Goal: Task Accomplishment & Management: Manage account settings

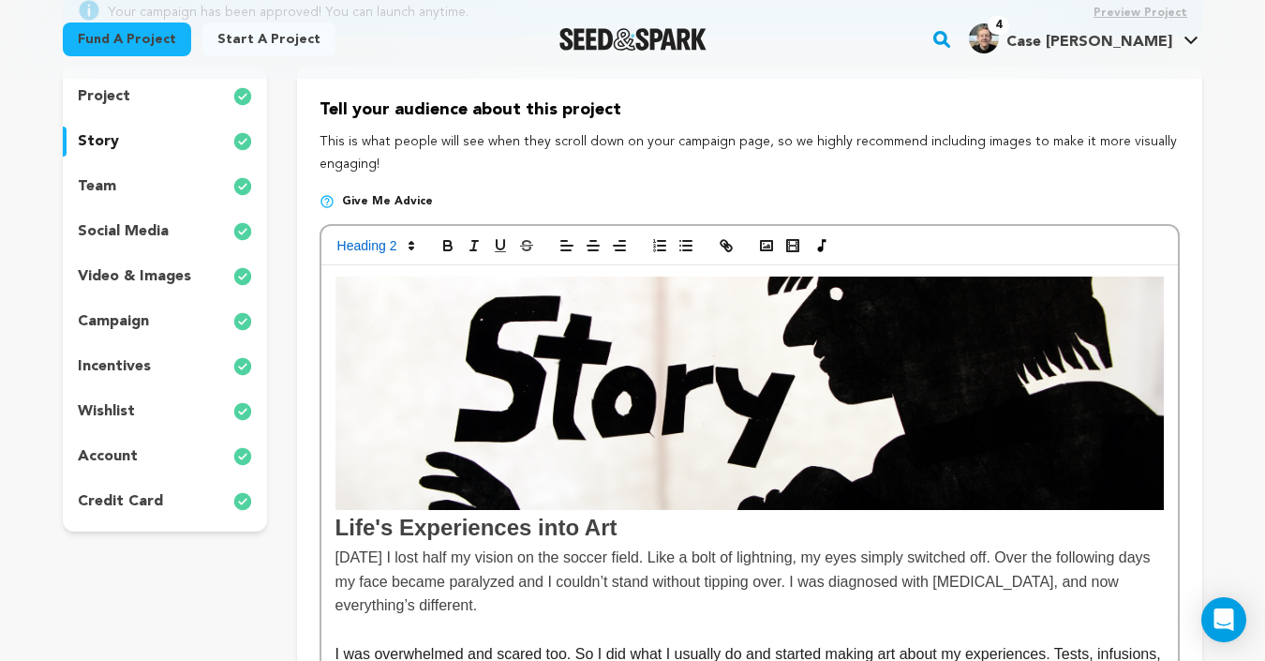
scroll to position [270, 0]
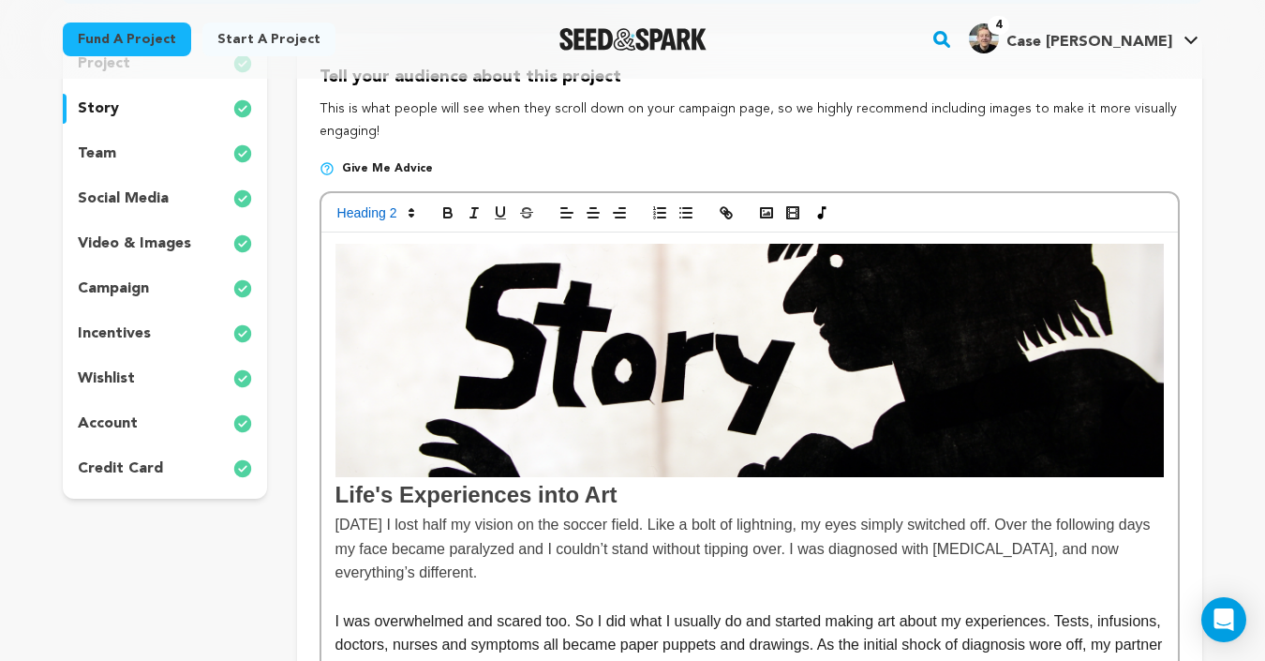
click at [134, 332] on p "incentives" at bounding box center [114, 333] width 73 height 22
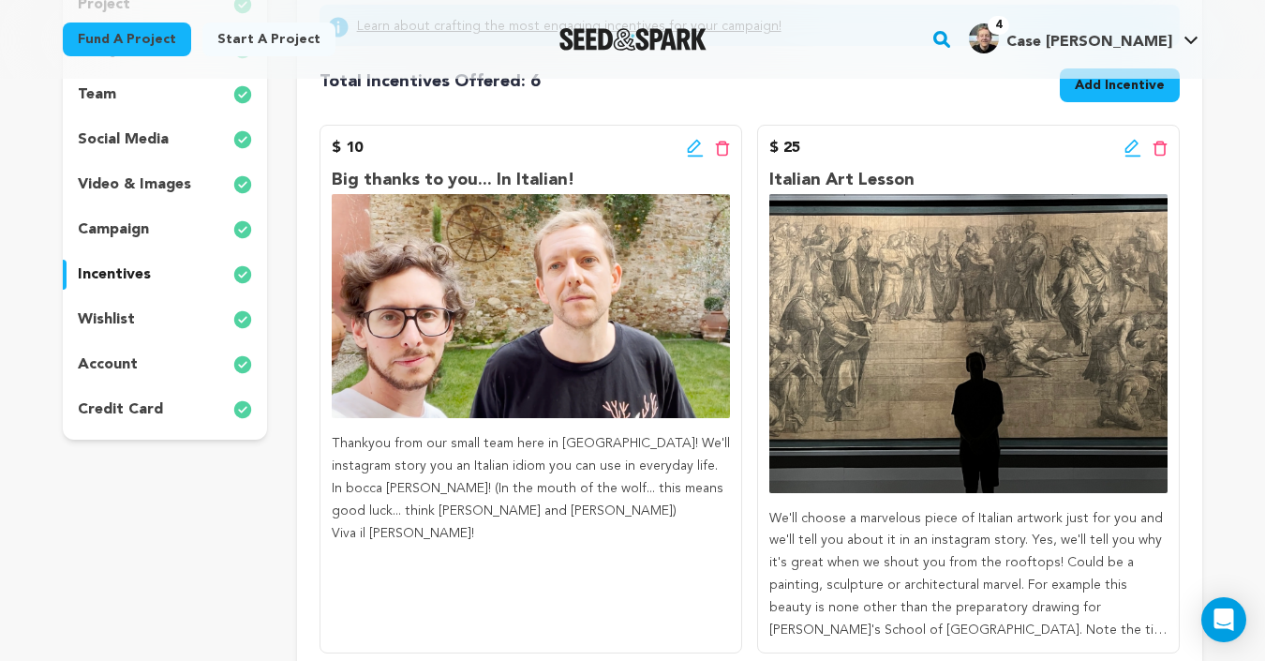
scroll to position [296, 0]
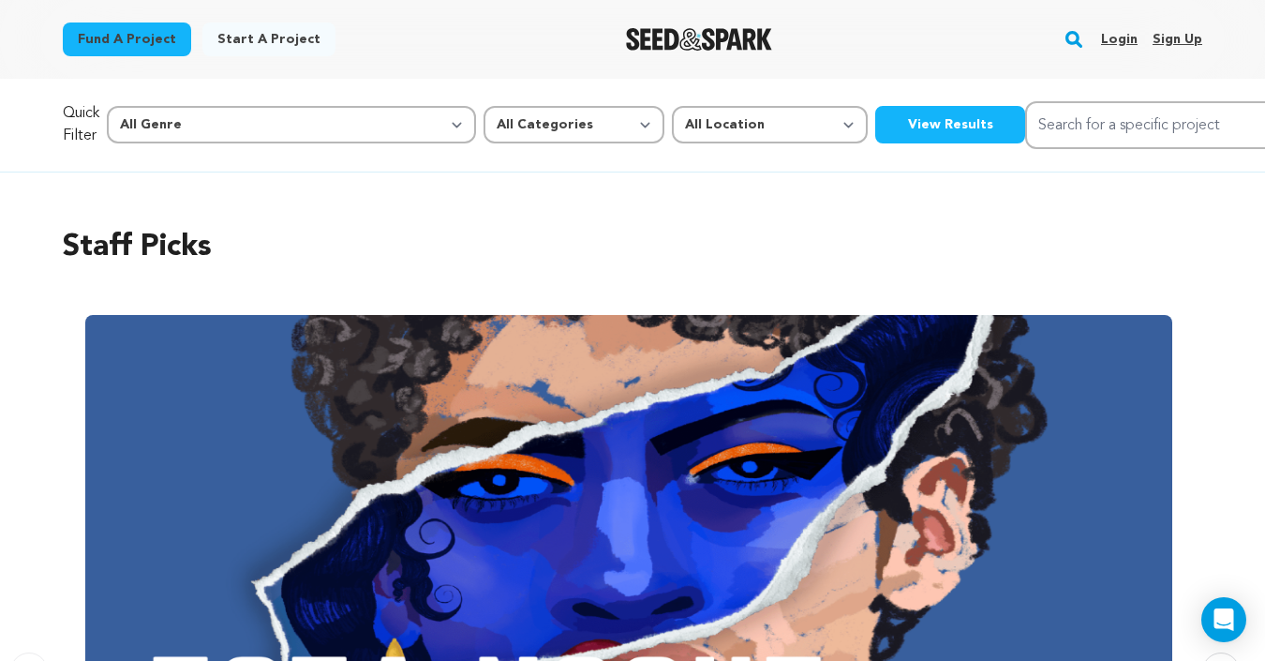
click at [1121, 37] on link "Login" at bounding box center [1119, 39] width 37 height 30
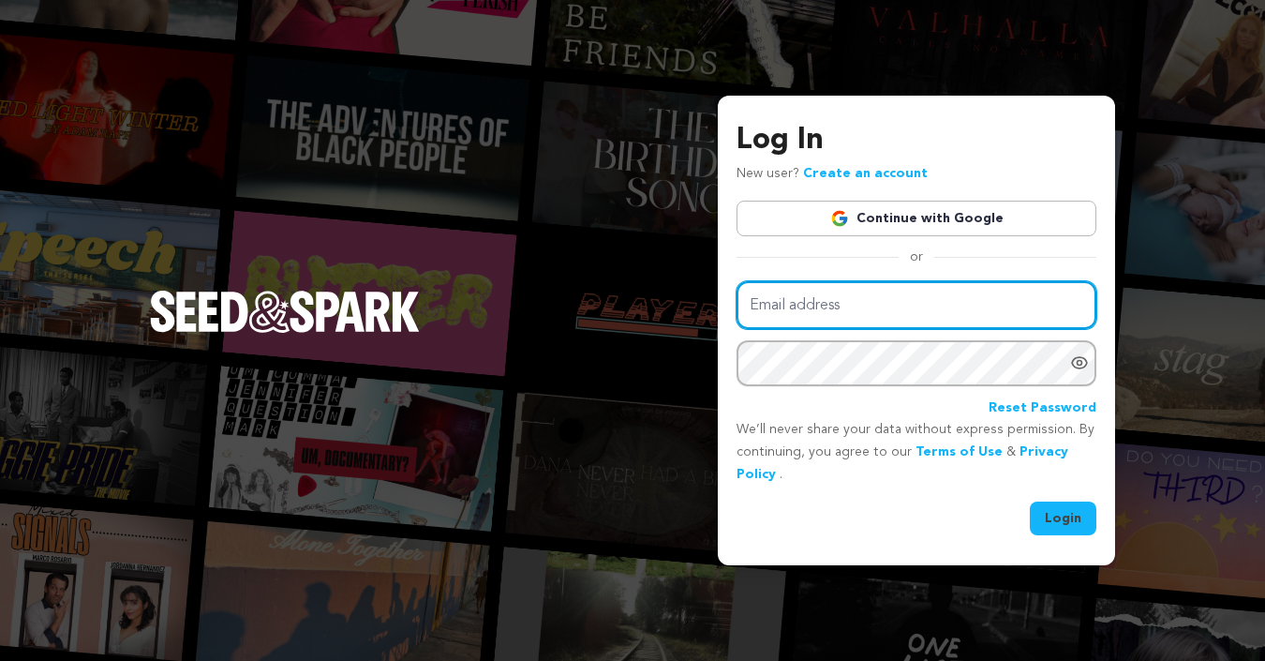
click at [790, 290] on input "Email address" at bounding box center [916, 305] width 360 height 48
type input "wcjern@gmail.com"
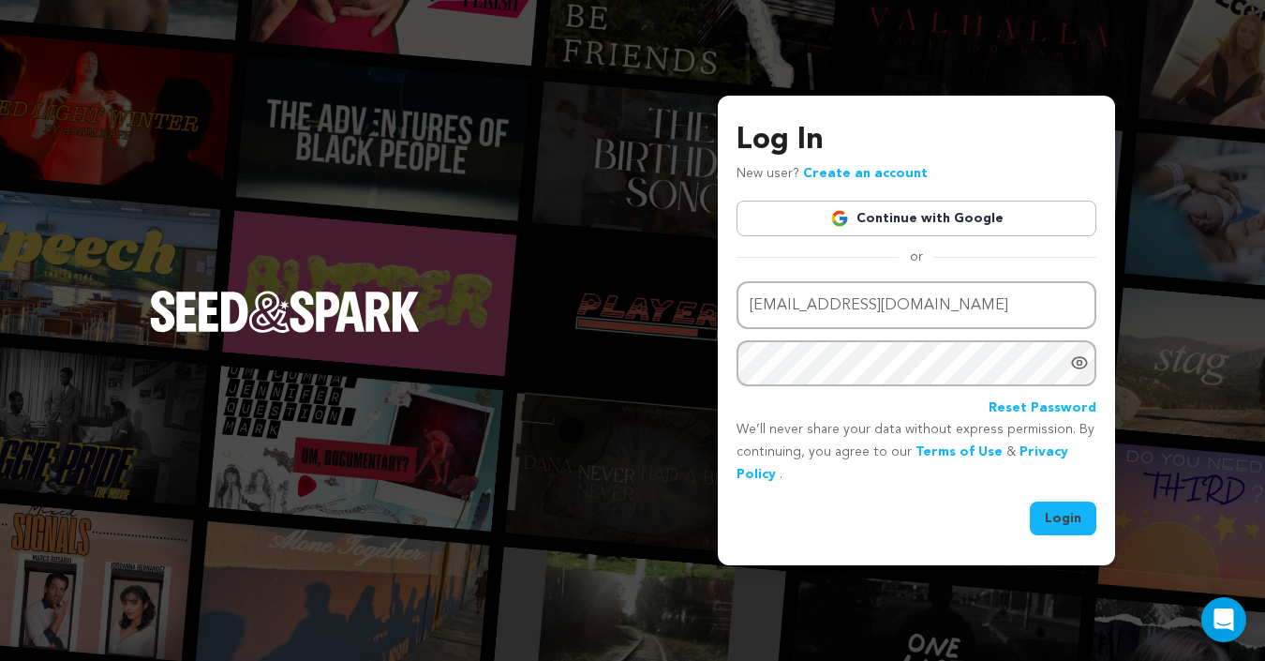
click at [1074, 507] on button "Login" at bounding box center [1063, 518] width 67 height 34
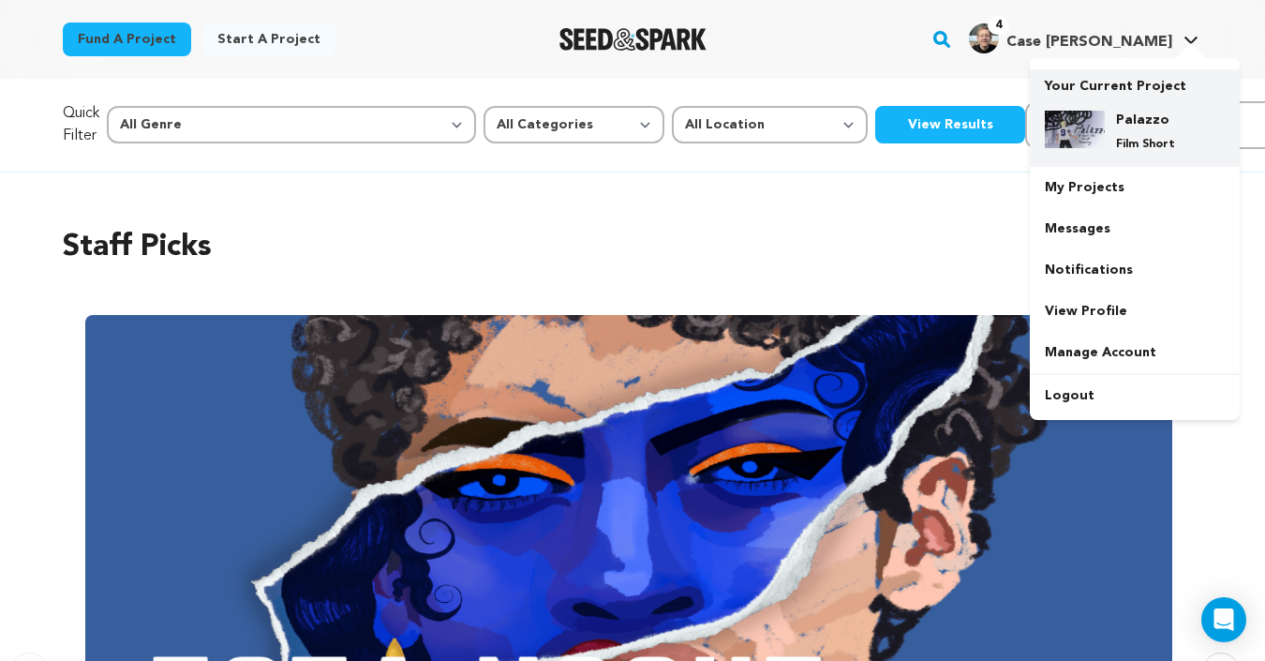
click at [1107, 121] on div "Palazzo Film Short" at bounding box center [1150, 131] width 90 height 41
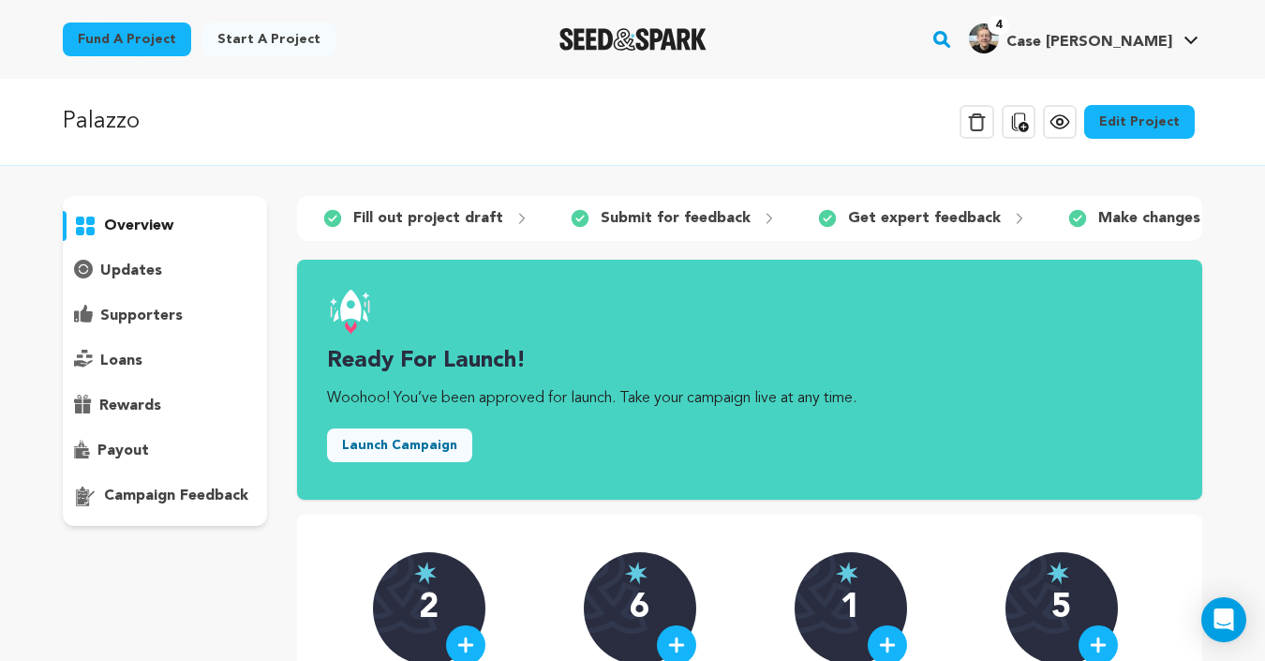
click at [1138, 121] on link "Edit Project" at bounding box center [1139, 122] width 111 height 34
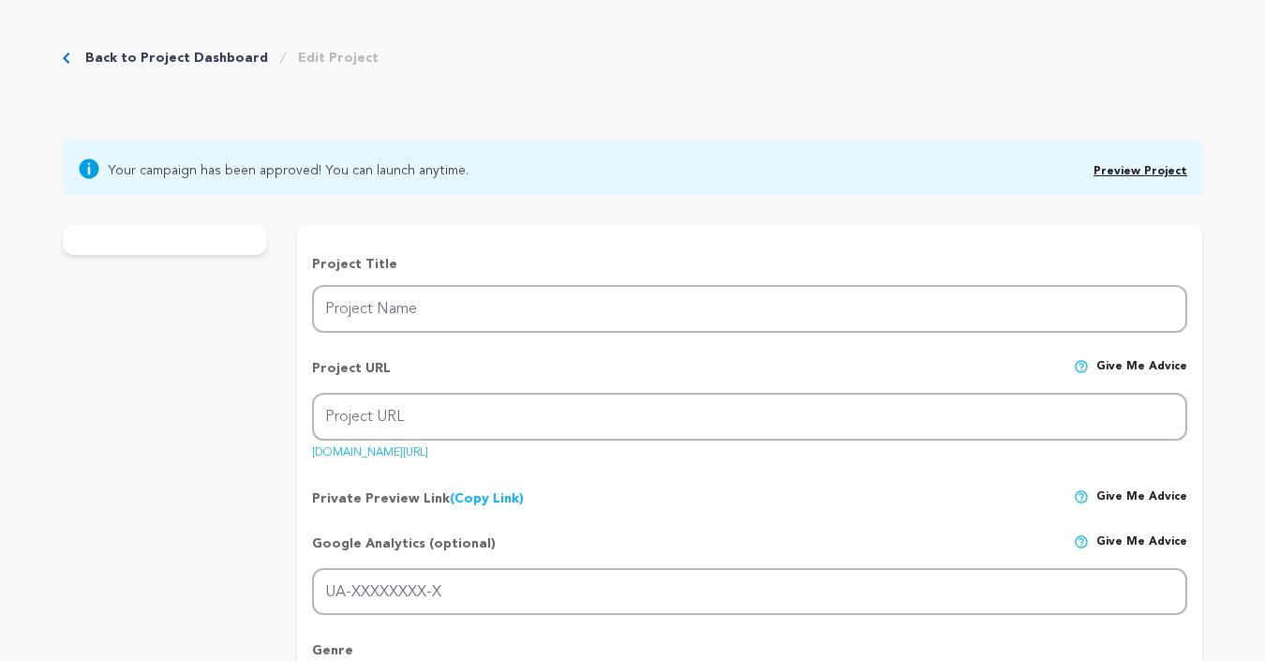
type input "Palazzo"
type input "palazzo"
type input "A man with a rare disease learns Italian to outfox his overactive immune system."
type textarea "This is Palazzo, a guide to outwitting an overactive immune system. Our protago…"
type textarea "Limitations create ideas, and we've found playful materials like cut paper and …"
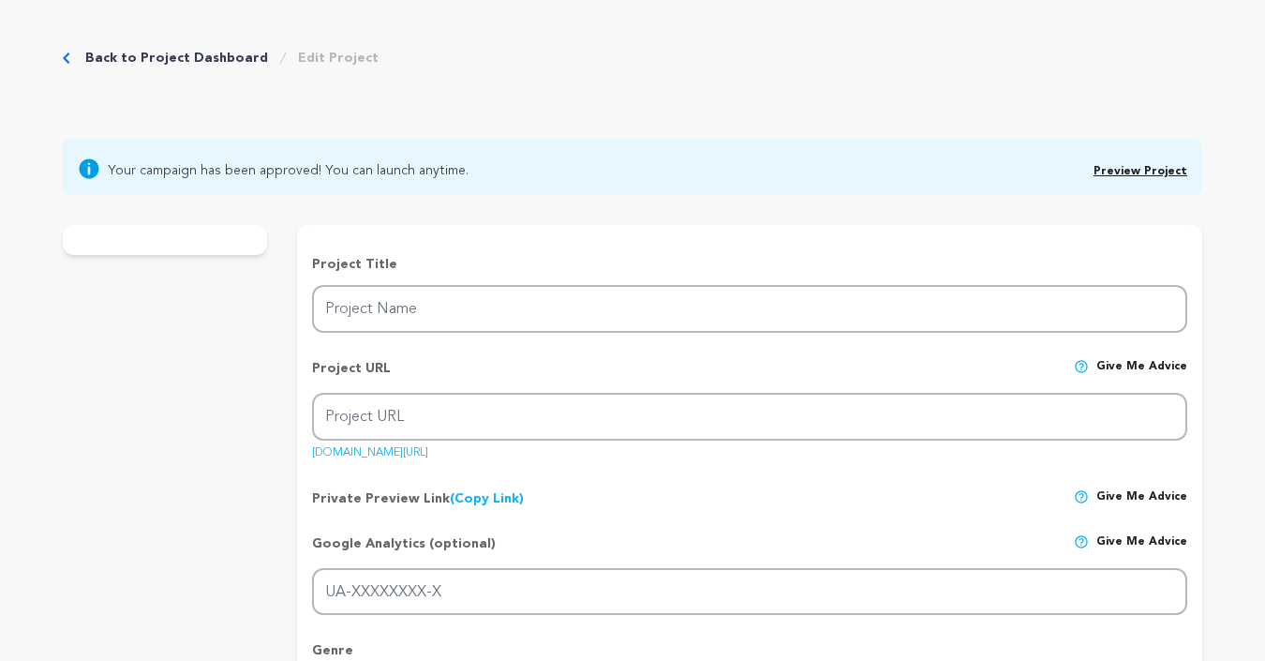
radio input "true"
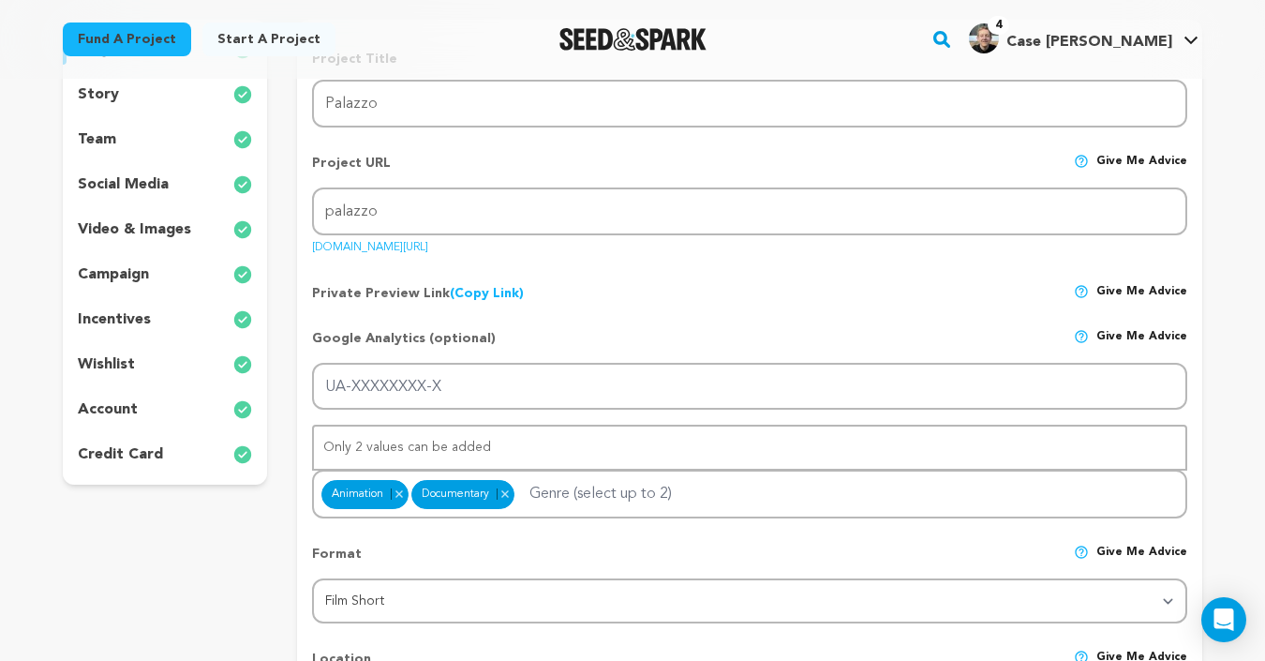
scroll to position [292, 0]
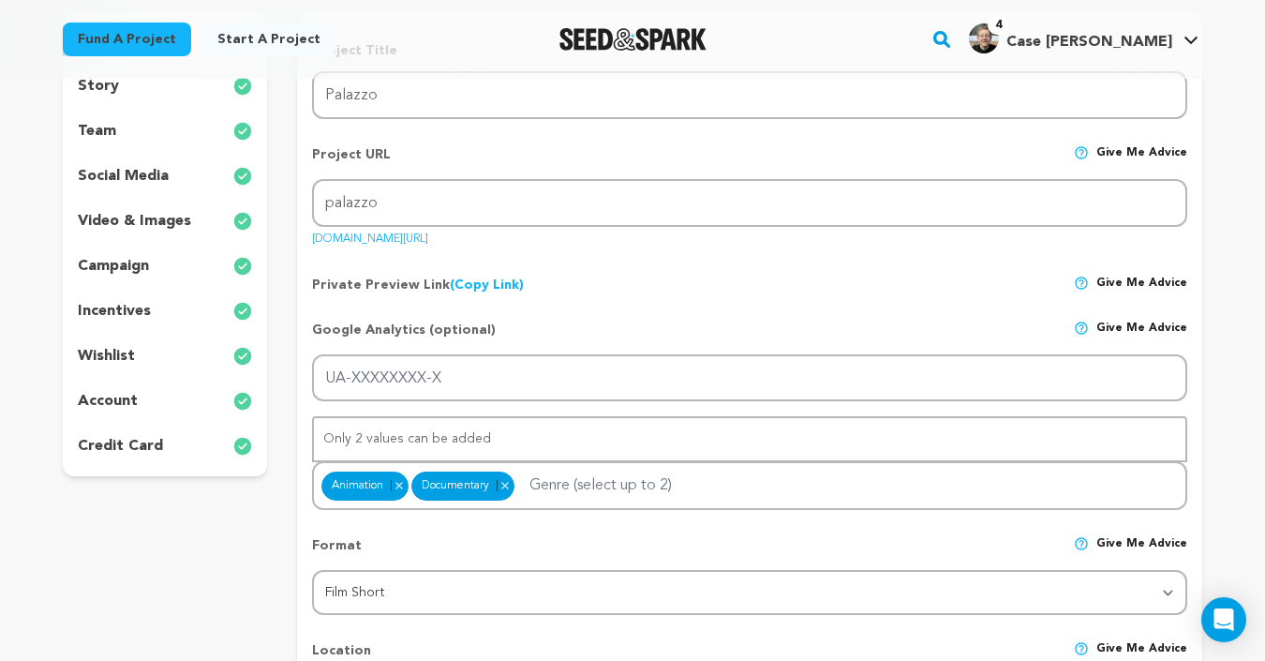
click at [125, 311] on p "incentives" at bounding box center [114, 311] width 73 height 22
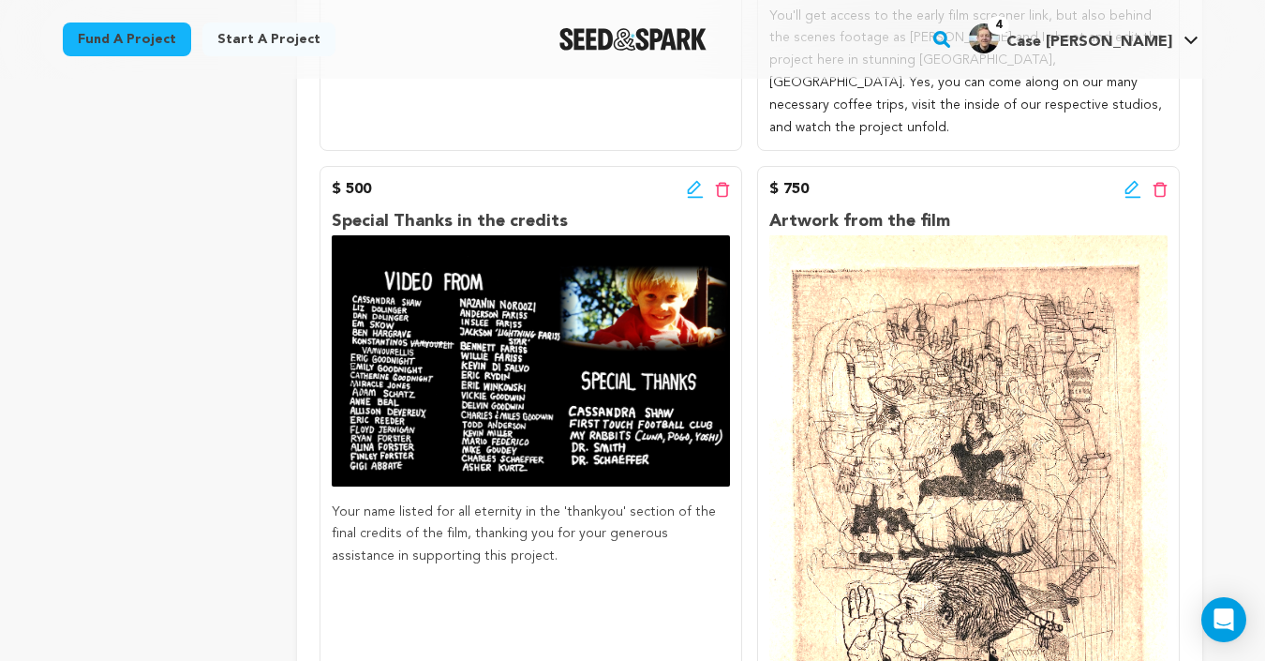
scroll to position [1562, 0]
